Goal: Information Seeking & Learning: Check status

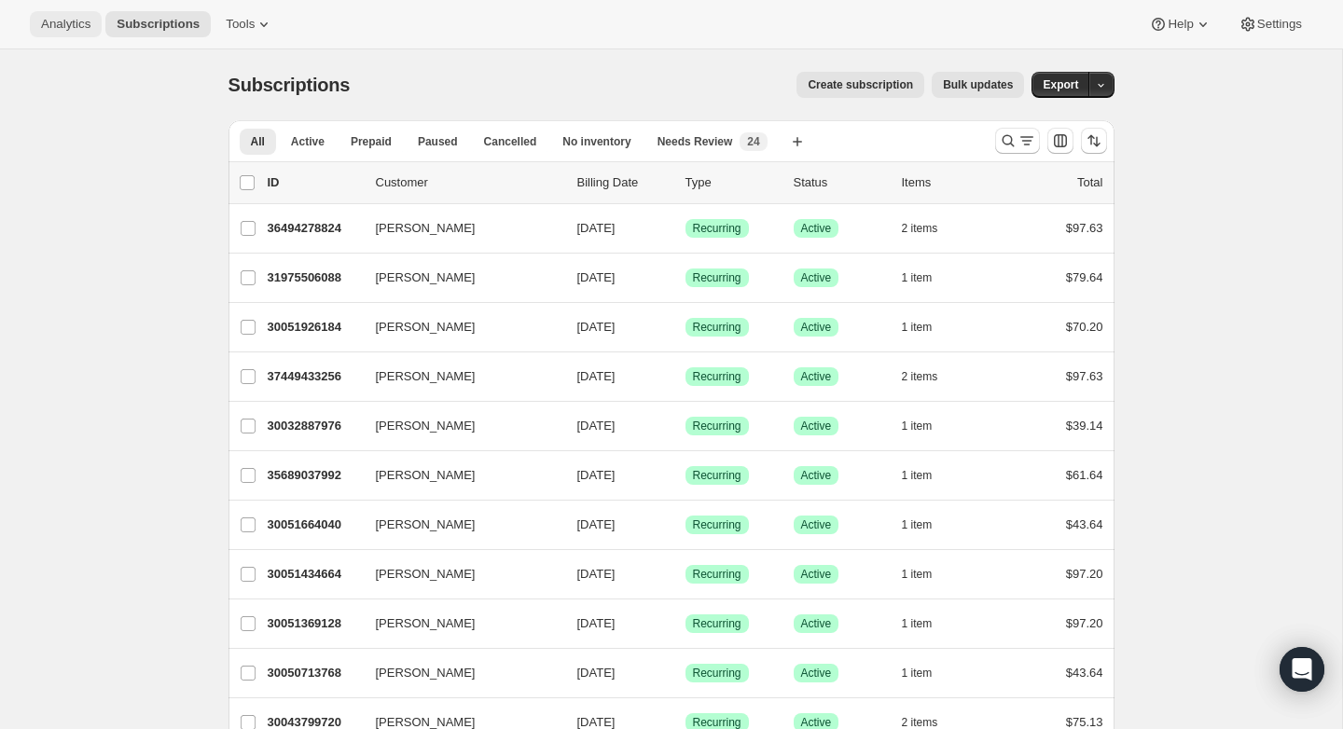
click at [86, 29] on span "Analytics" at bounding box center [65, 24] width 49 height 15
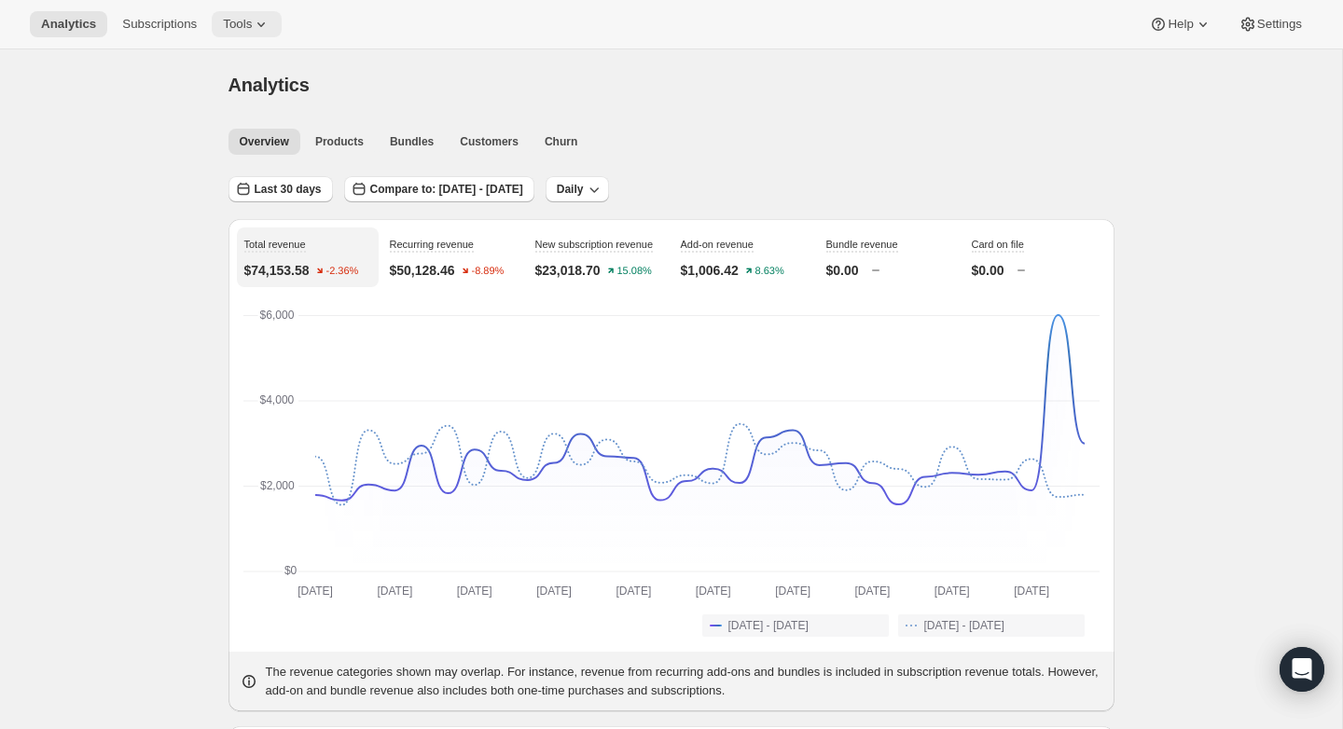
click at [265, 23] on icon at bounding box center [260, 24] width 7 height 5
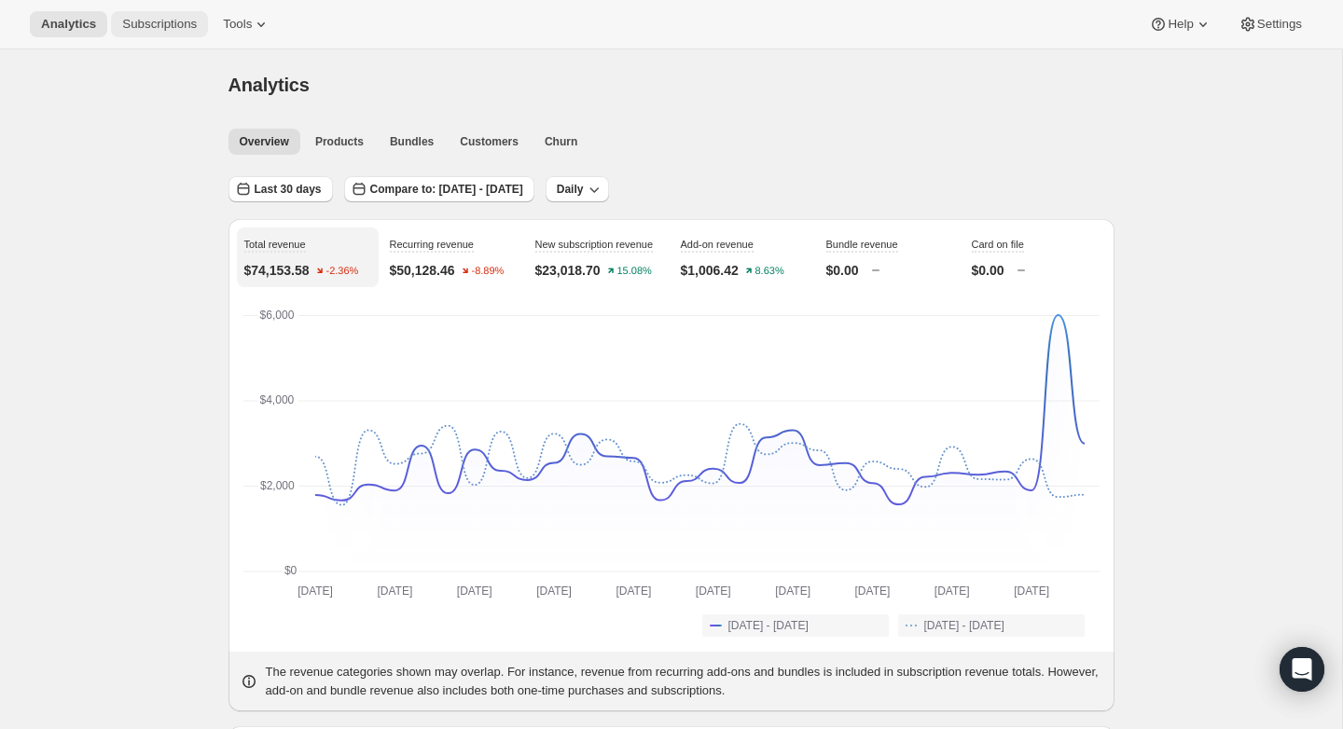
click at [150, 22] on span "Subscriptions" at bounding box center [159, 24] width 75 height 15
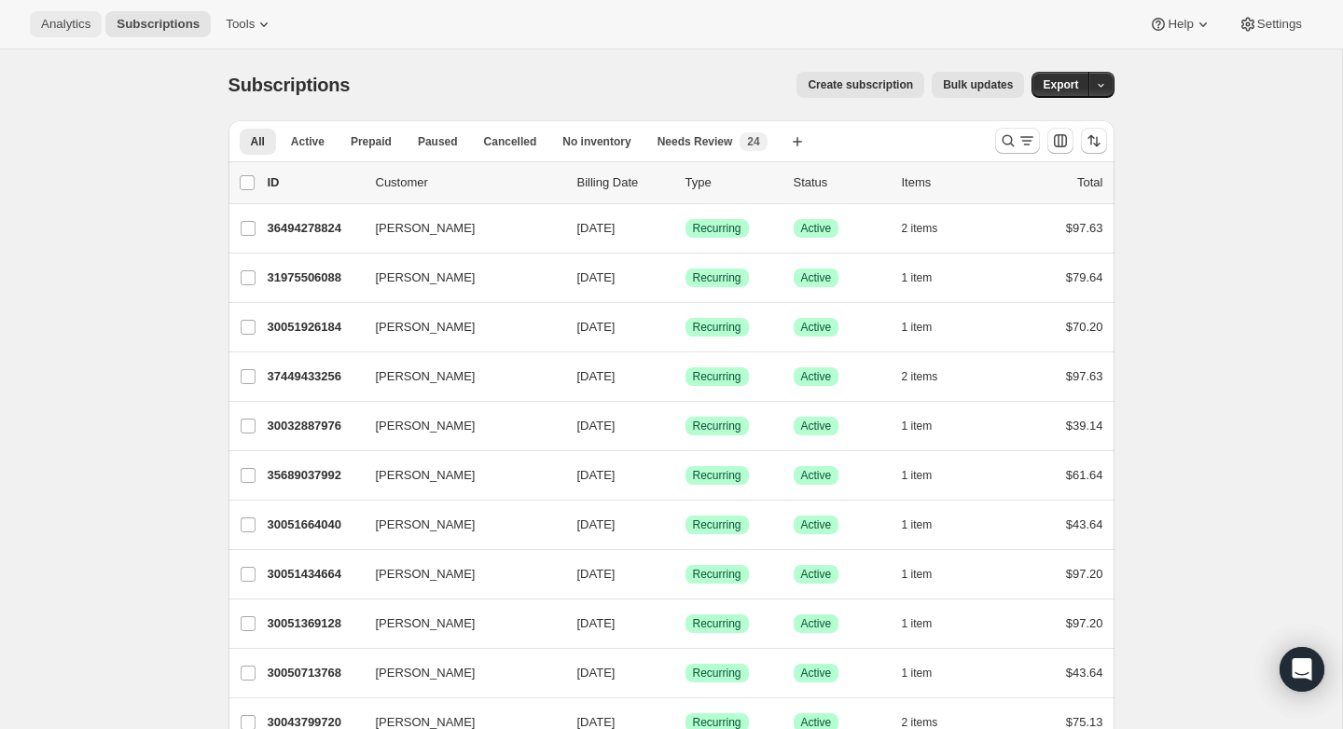
click at [82, 21] on span "Analytics" at bounding box center [65, 24] width 49 height 15
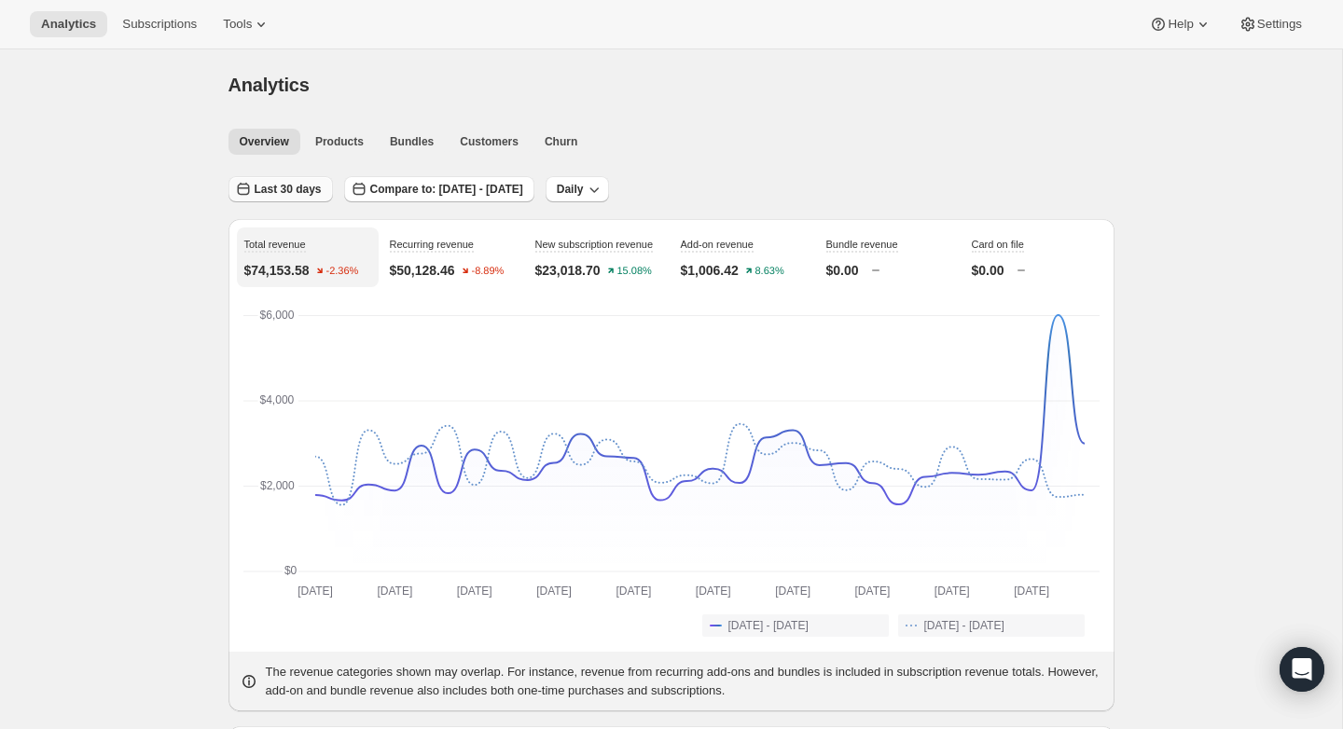
click at [296, 182] on span "Last 30 days" at bounding box center [288, 189] width 67 height 15
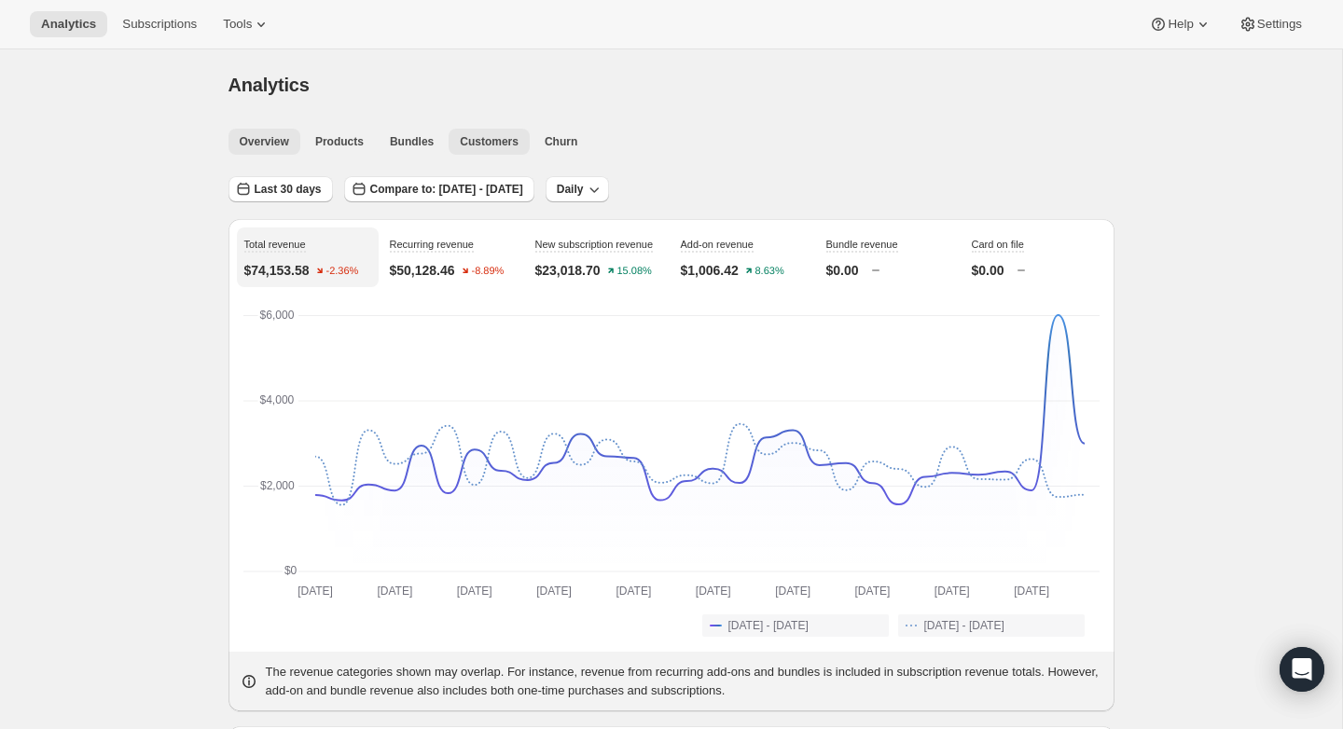
click at [482, 140] on span "Customers" at bounding box center [489, 141] width 59 height 15
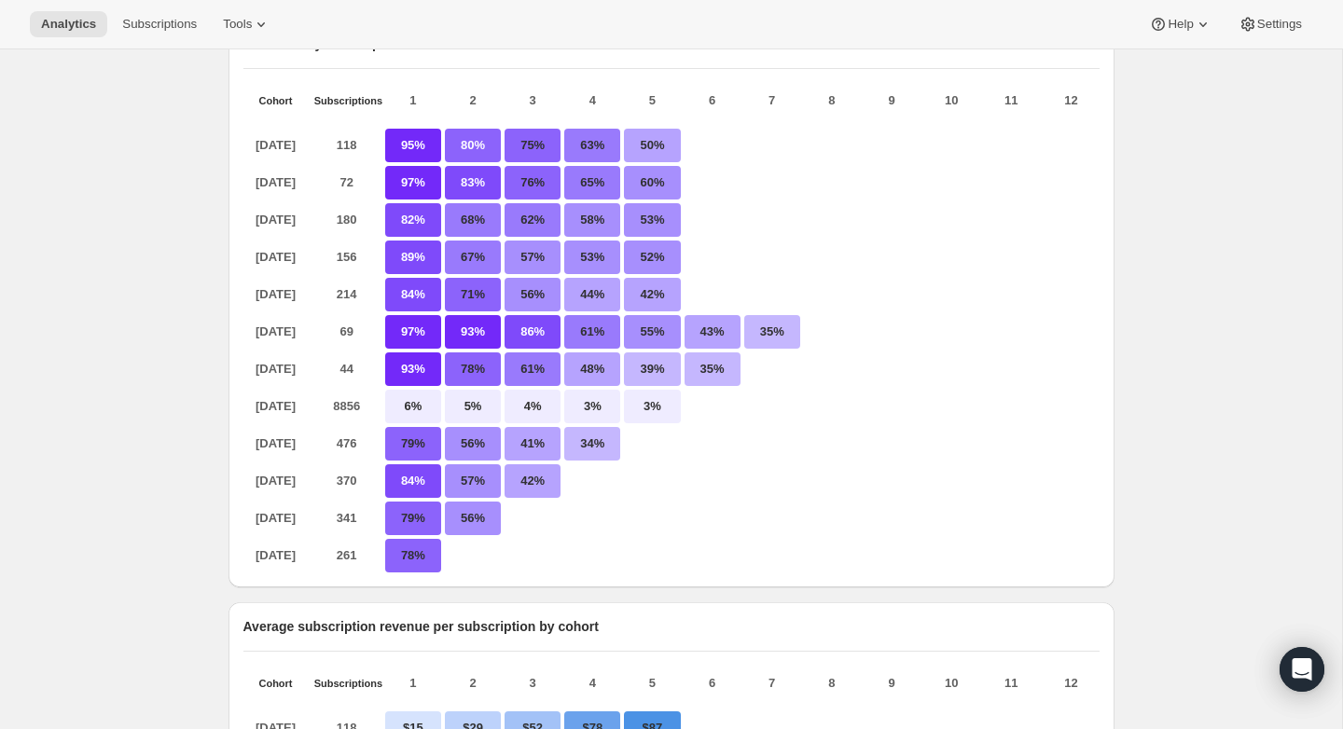
scroll to position [285, 0]
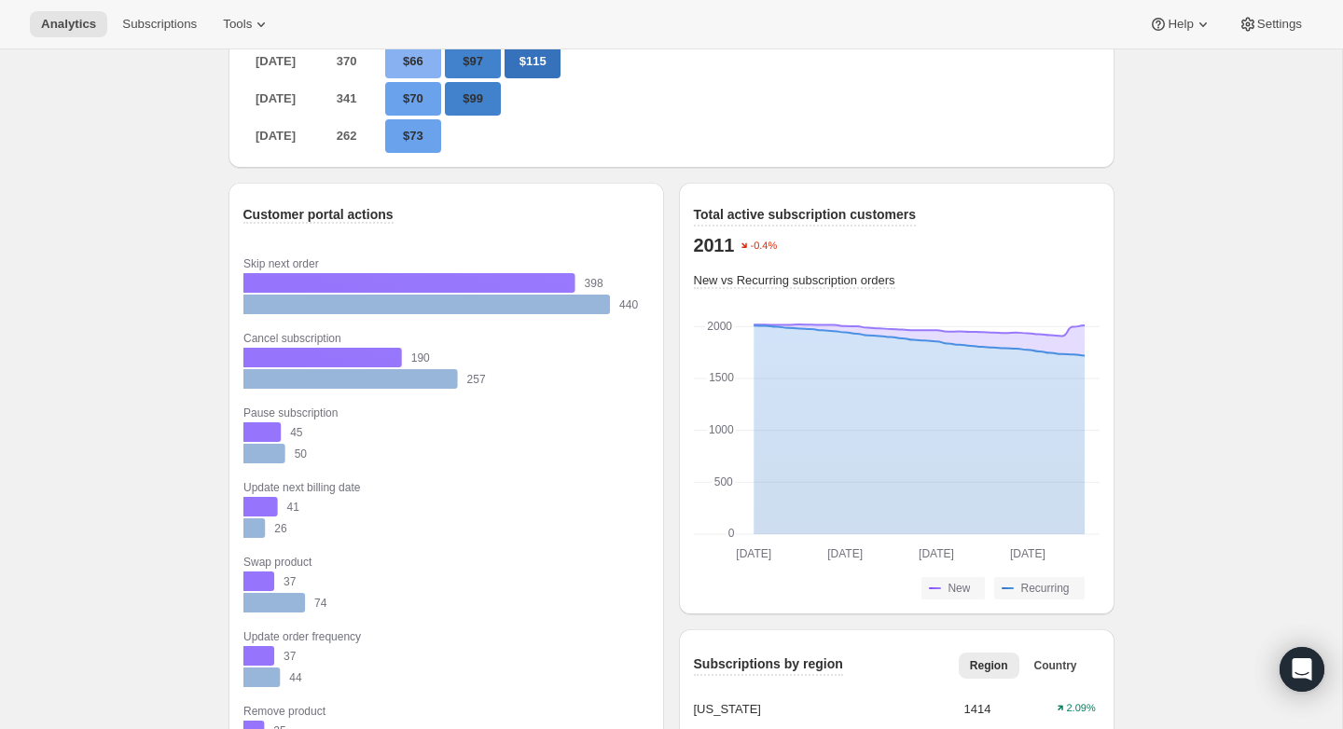
scroll to position [1384, 0]
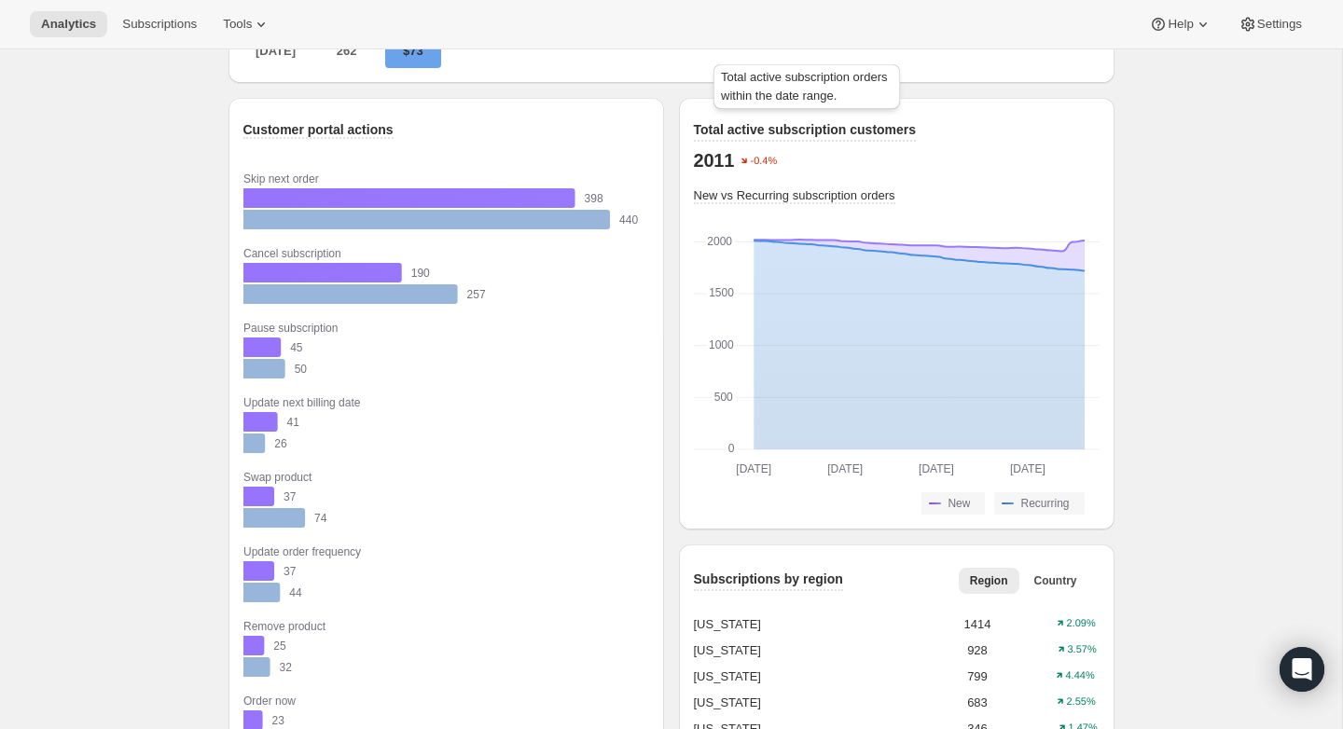
click at [905, 126] on span "Total active subscription customers" at bounding box center [805, 129] width 223 height 15
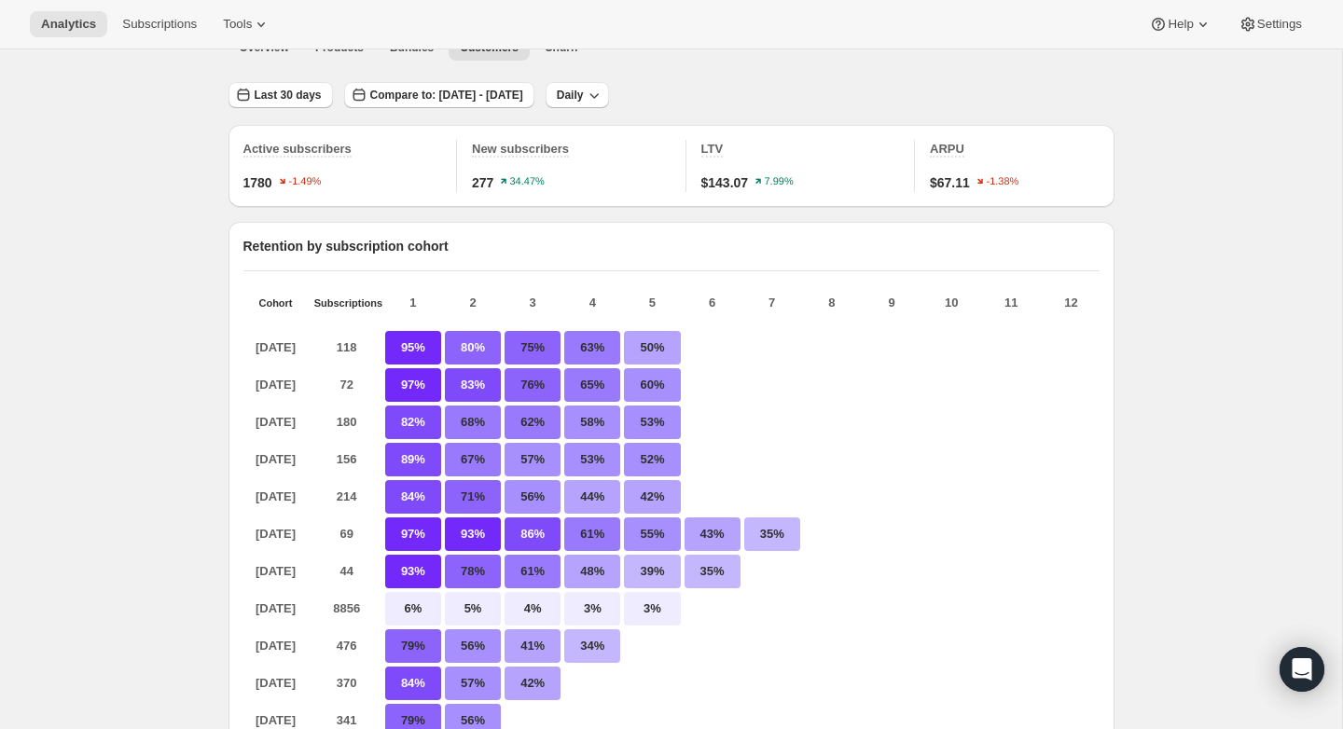
scroll to position [0, 0]
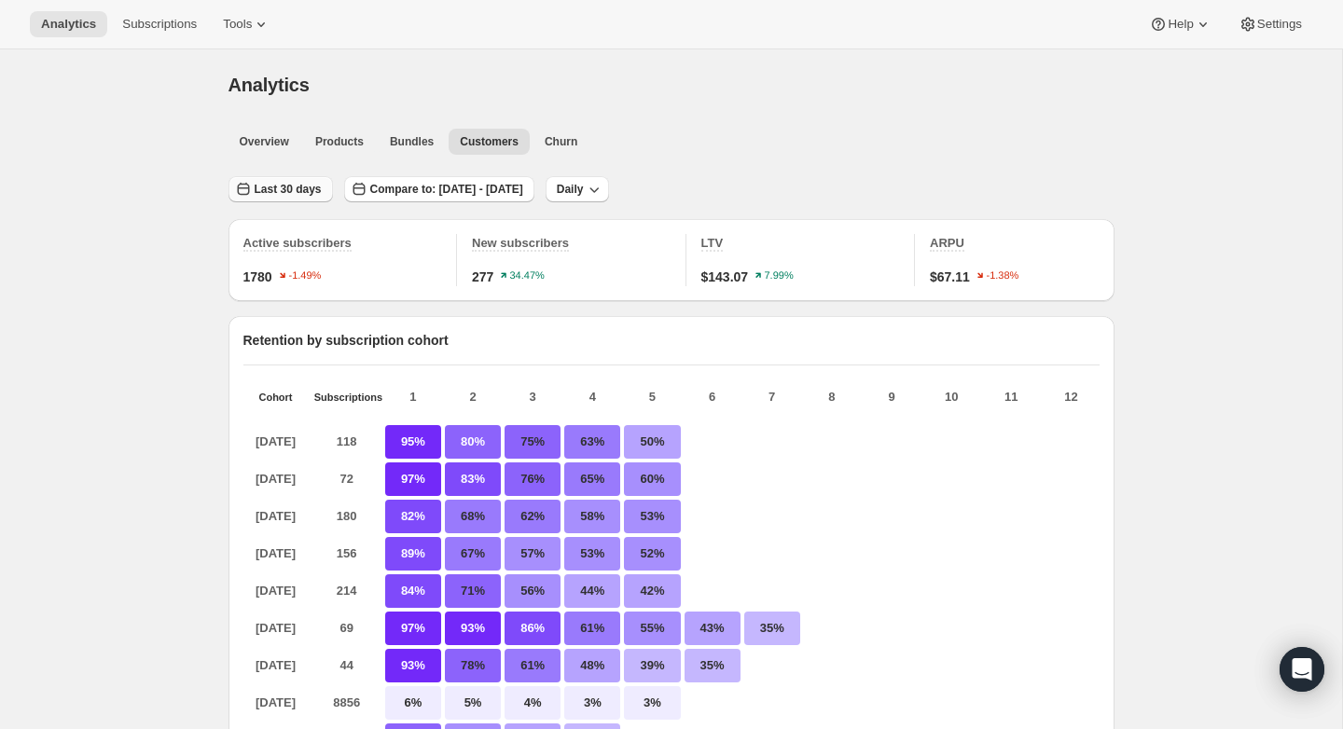
click at [302, 187] on span "Last 30 days" at bounding box center [288, 189] width 67 height 15
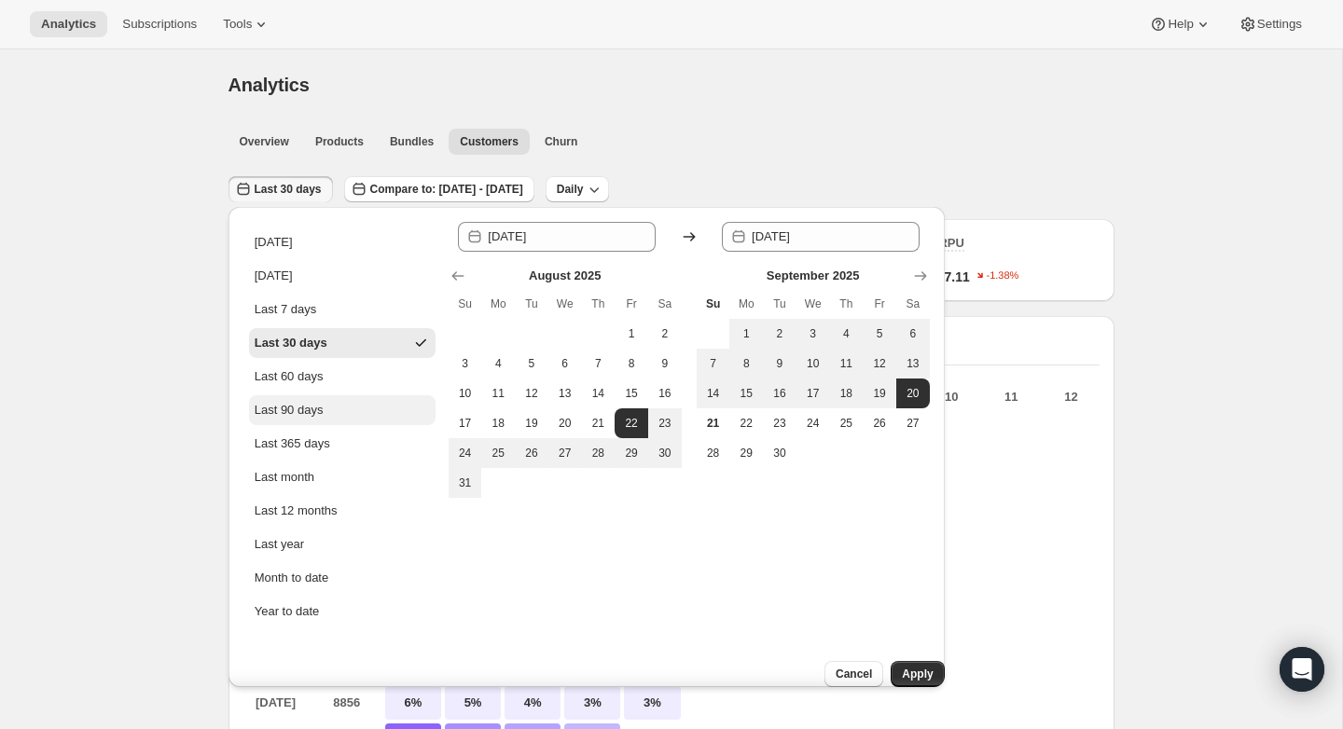
click at [323, 406] on div "Last 90 days" at bounding box center [289, 410] width 69 height 19
type input "2025-06-23"
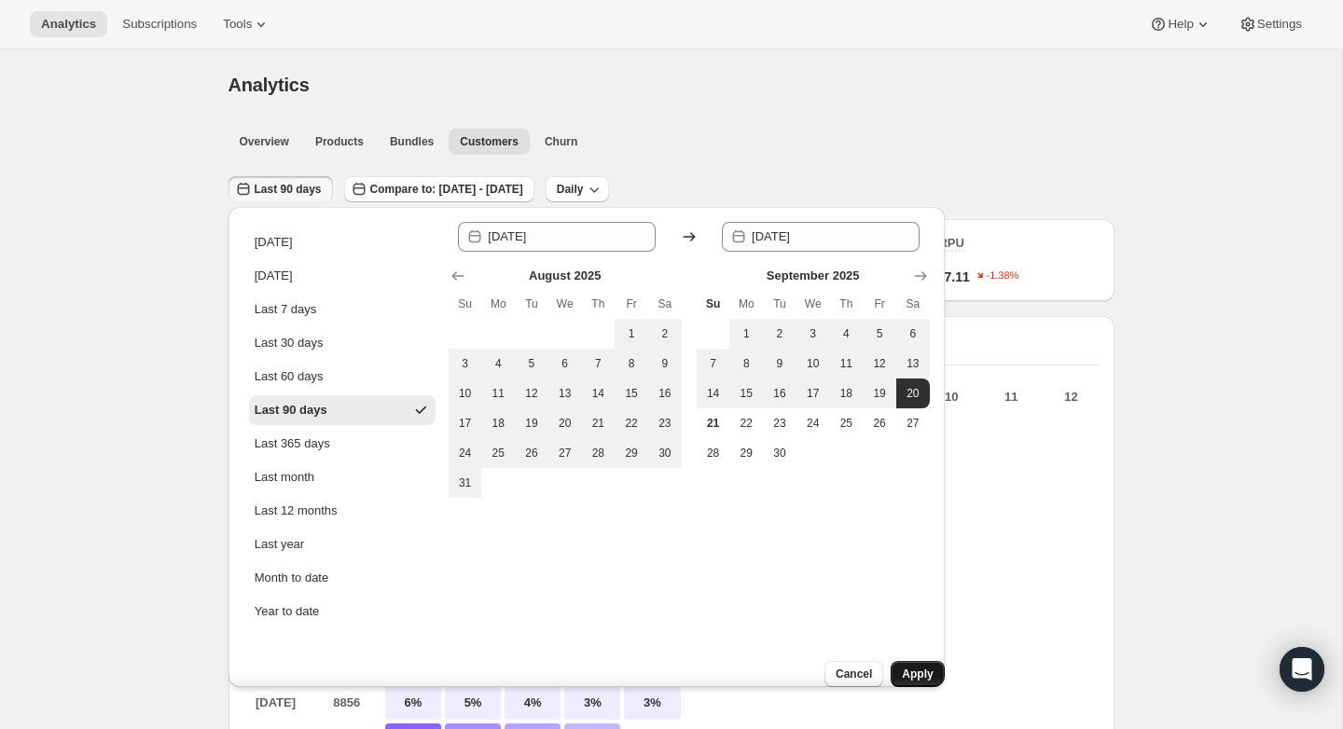
click at [902, 667] on span "Apply" at bounding box center [917, 674] width 31 height 15
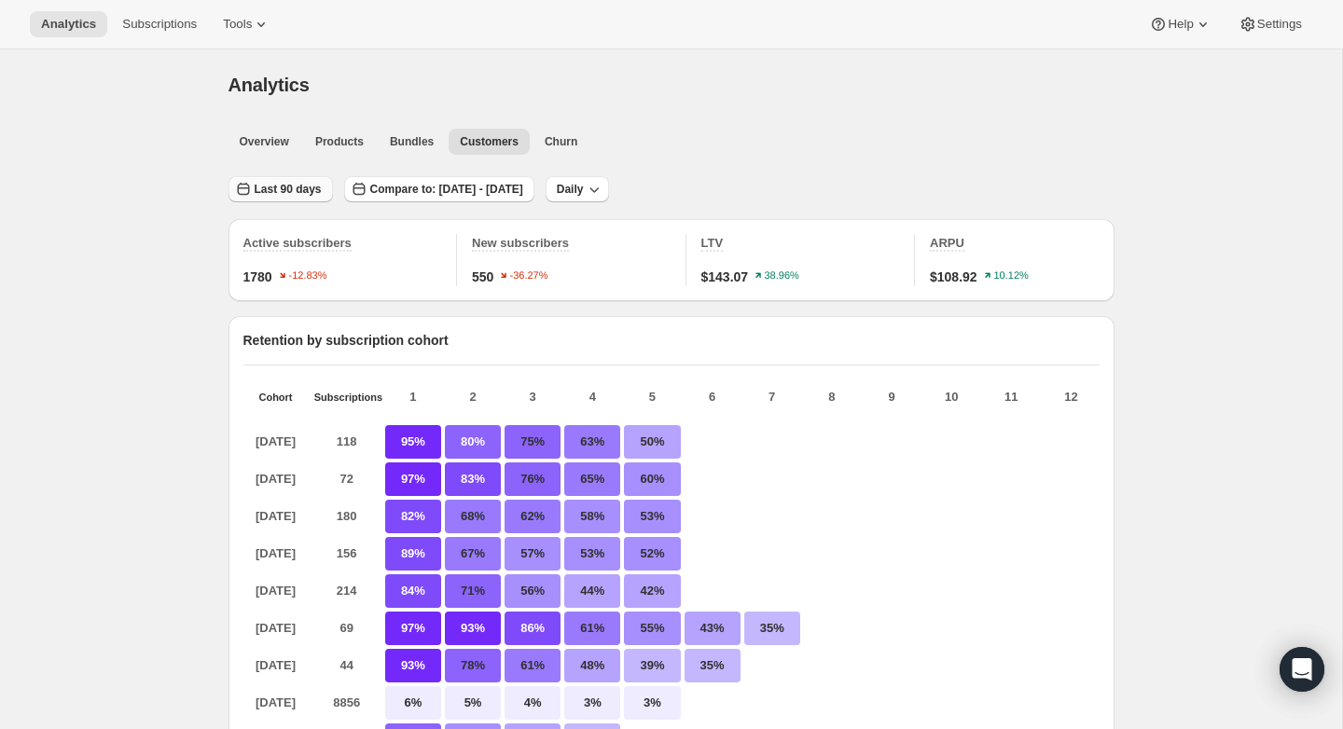
click at [283, 195] on span "Last 90 days" at bounding box center [288, 189] width 67 height 15
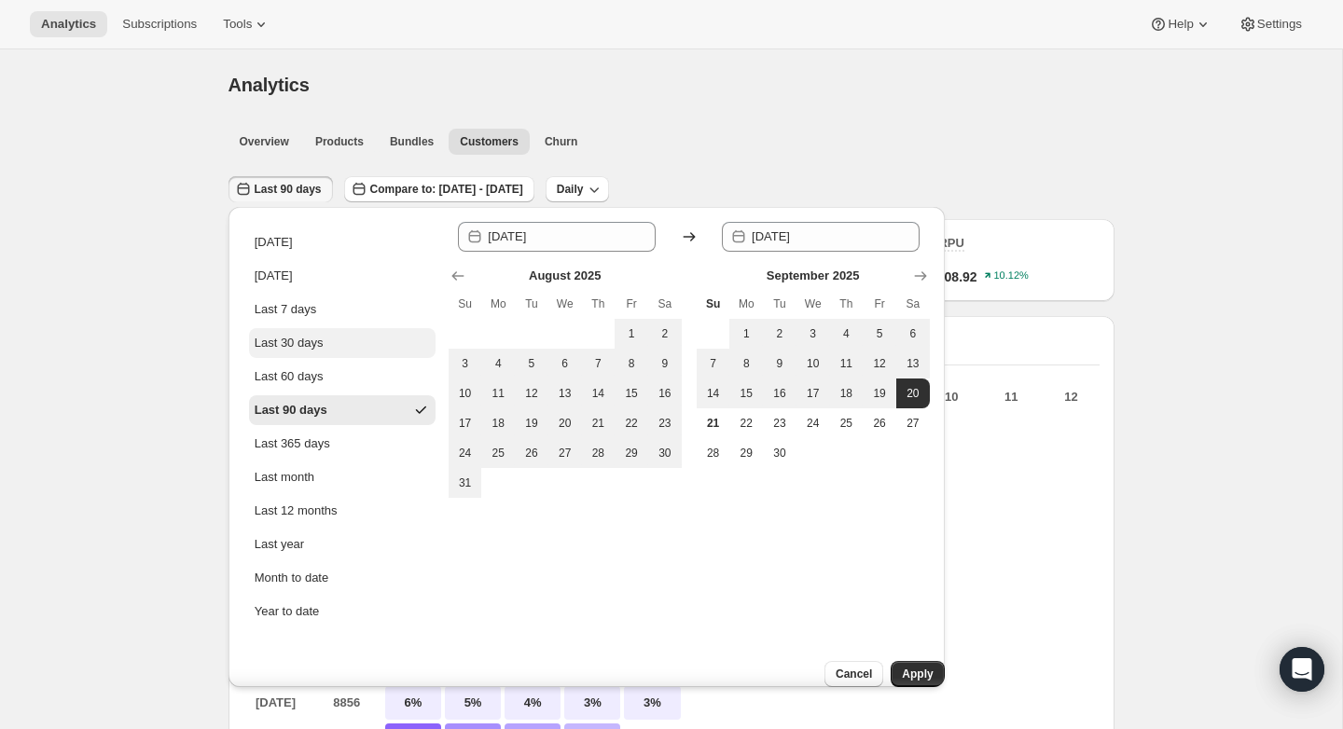
click at [286, 354] on button "Last 30 days" at bounding box center [342, 343] width 187 height 30
type input "[DATE]"
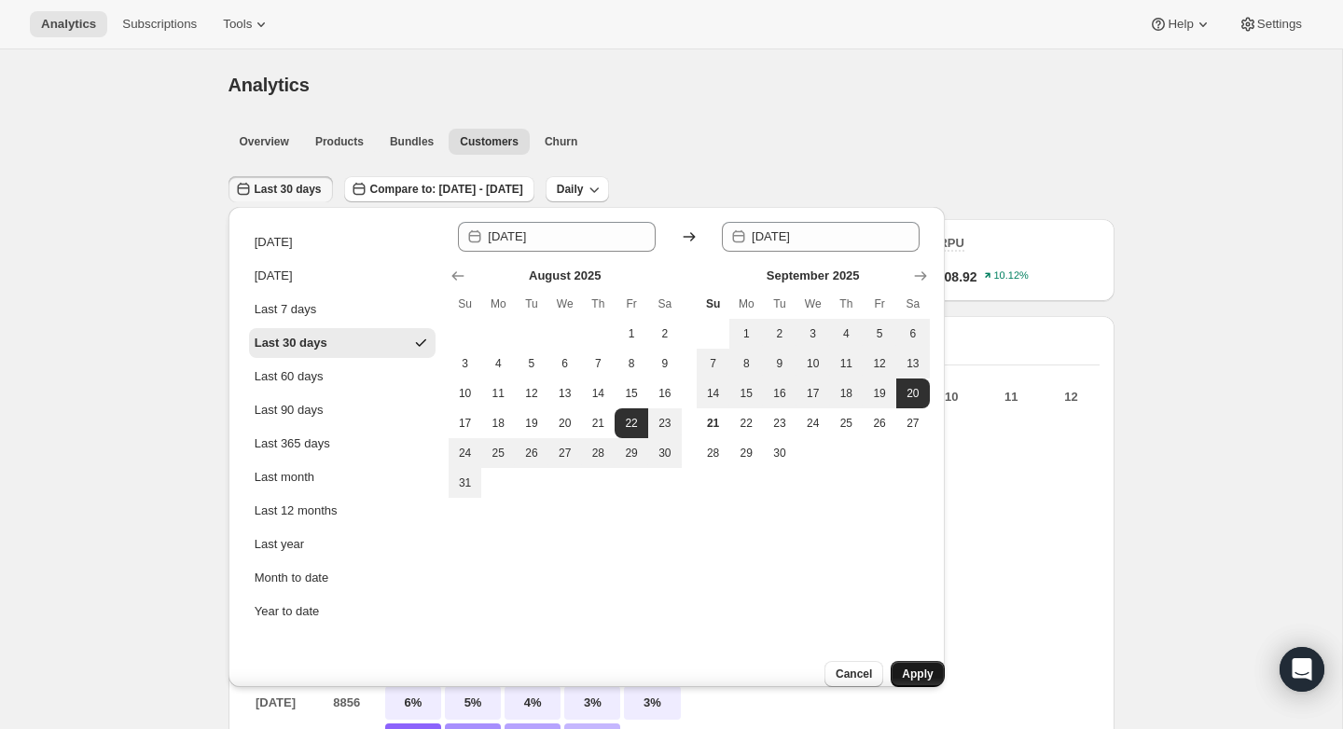
click at [909, 667] on span "Apply" at bounding box center [917, 674] width 31 height 15
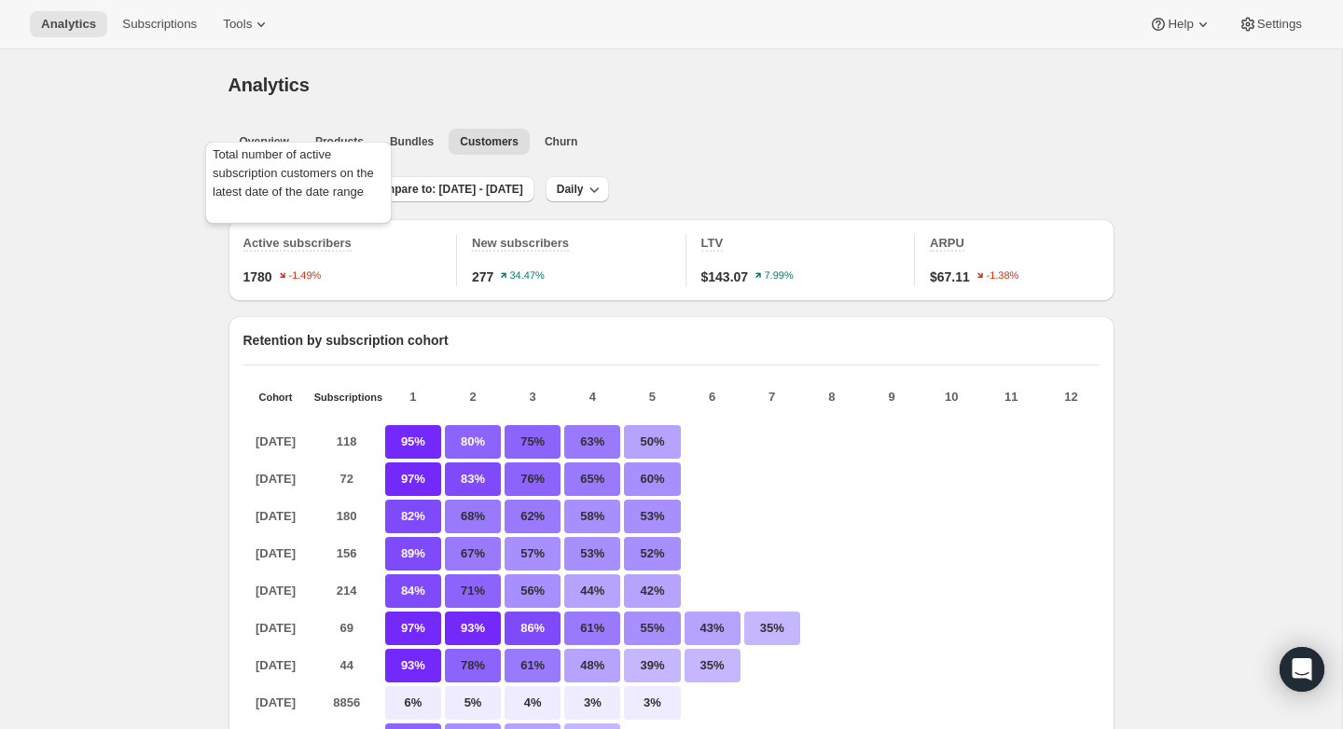
click at [286, 183] on div "Total number of active subscription customers on the latest date of the date ra…" at bounding box center [298, 186] width 194 height 97
click at [257, 182] on span "Last 30 days" at bounding box center [288, 189] width 67 height 15
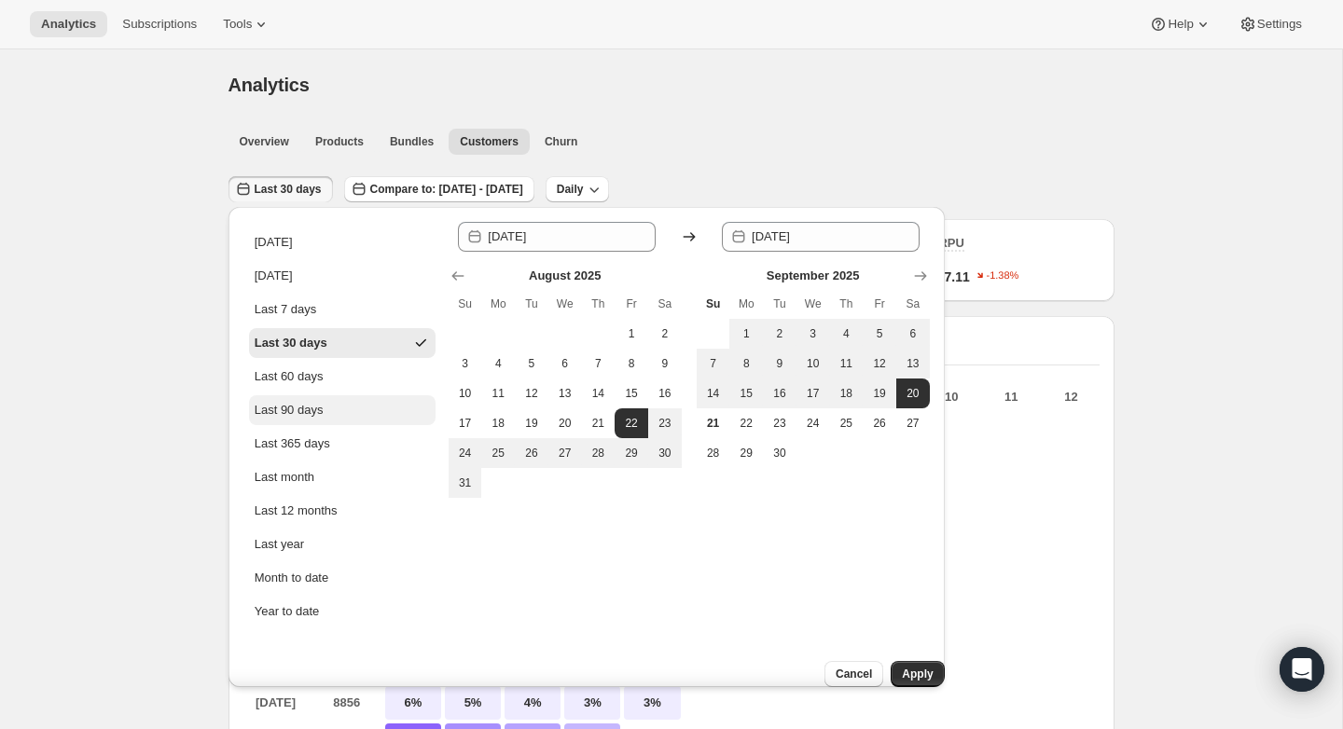
click at [289, 401] on div "Last 90 days" at bounding box center [289, 410] width 69 height 19
type input "2025-06-23"
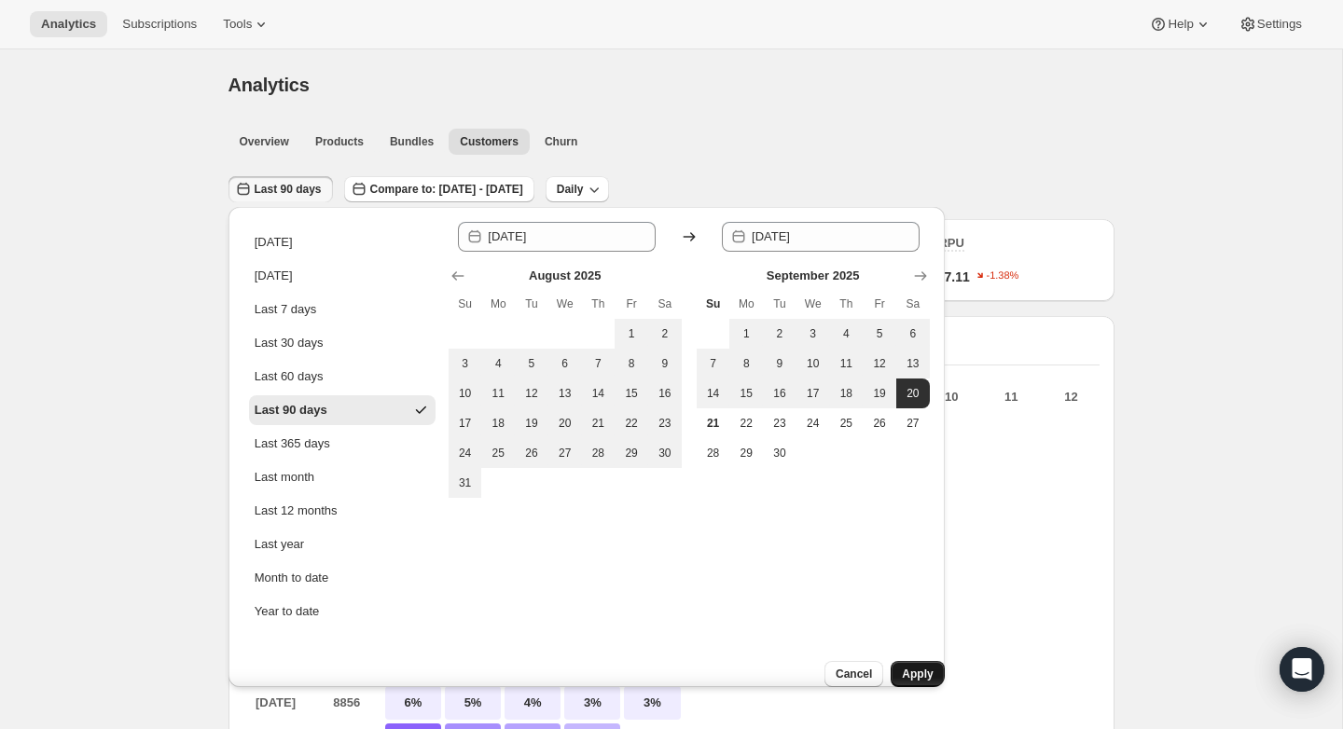
click at [902, 667] on span "Apply" at bounding box center [917, 674] width 31 height 15
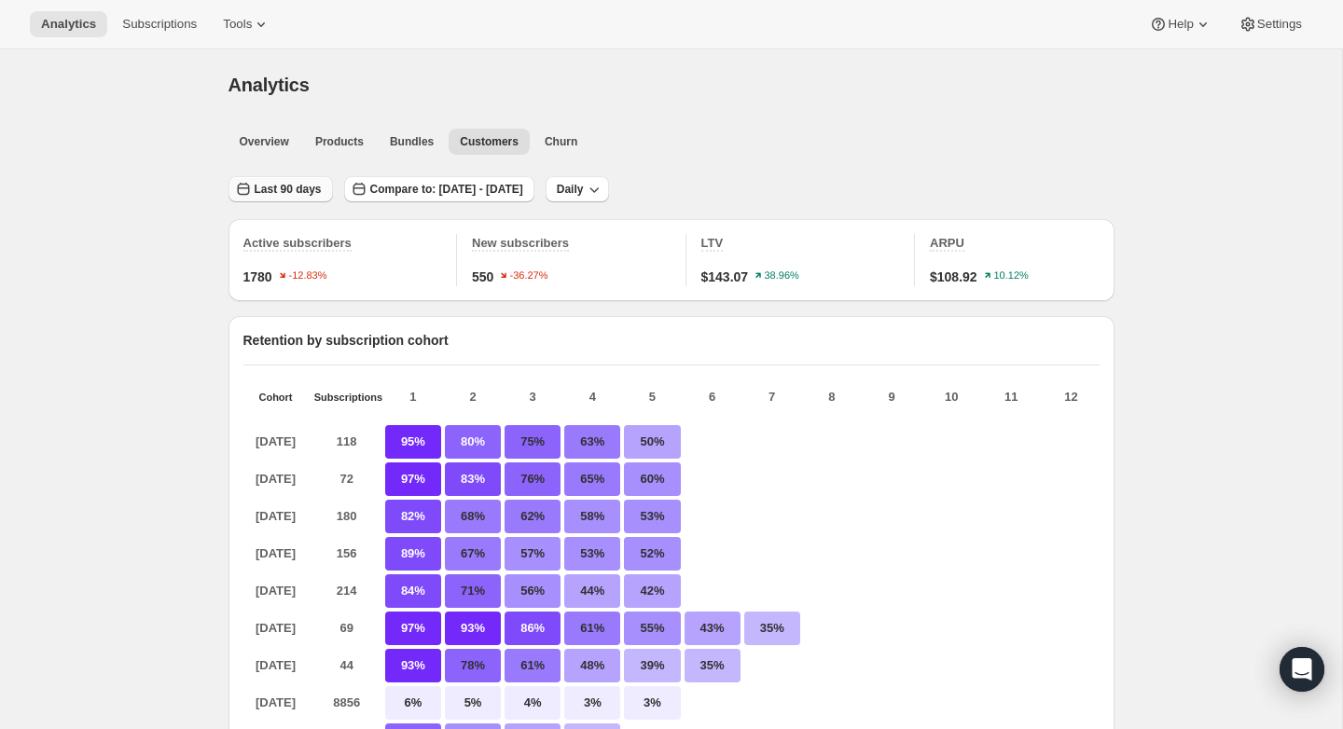
click at [283, 181] on button "Last 90 days" at bounding box center [280, 189] width 104 height 26
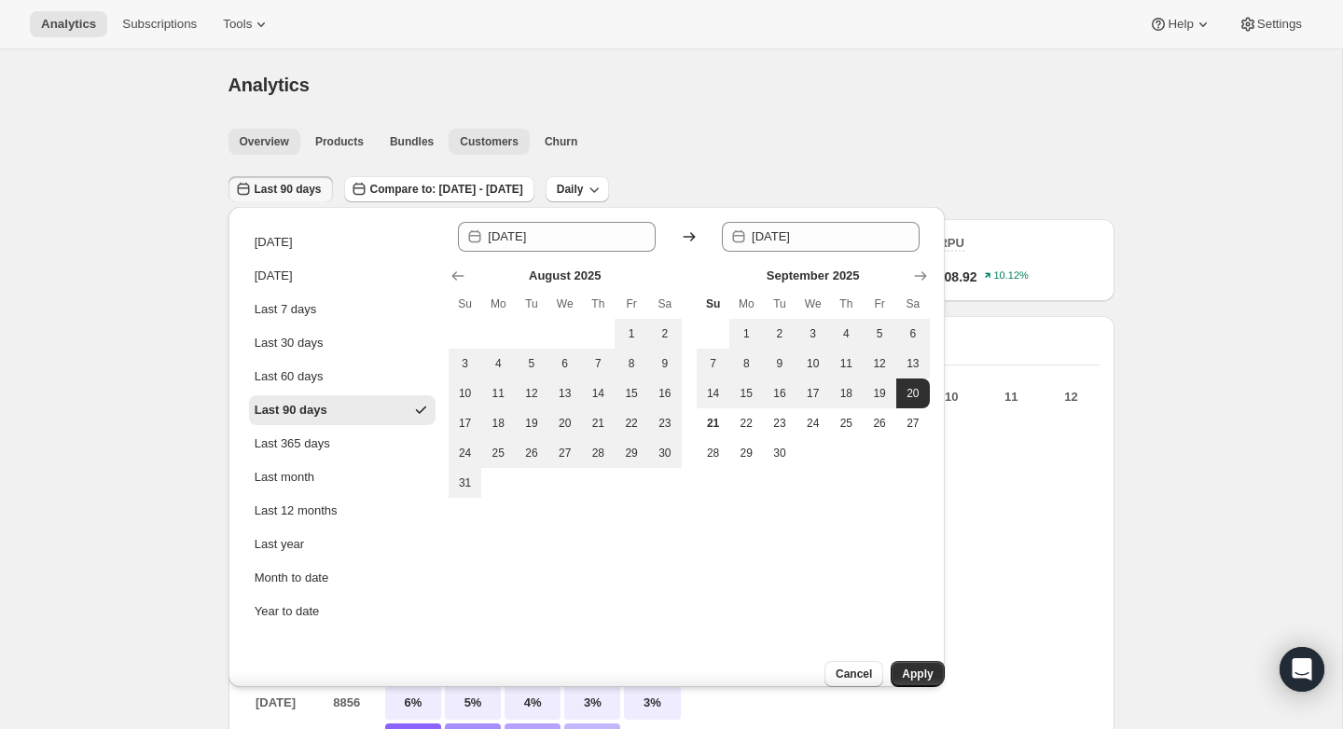
click at [280, 142] on span "Overview" at bounding box center [264, 141] width 49 height 15
